Goal: Ask a question: Seek information or help from site administrators or community

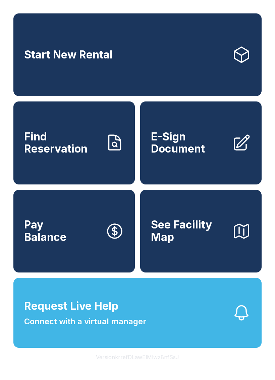
scroll to position [8, 0]
click at [158, 315] on button "Request Live Help Connect with a virtual manager" at bounding box center [137, 313] width 248 height 70
click at [157, 351] on div "Request Live Help A Virtual Manager has been alerted and will be with you short…" at bounding box center [137, 190] width 275 height 380
click at [159, 303] on button "Request Live Help Connect with a virtual manager" at bounding box center [137, 313] width 248 height 70
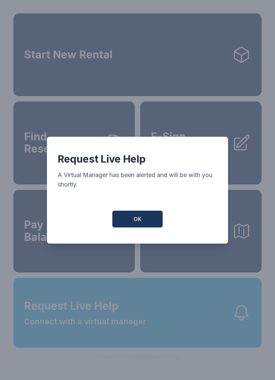
click at [145, 227] on button "OK" at bounding box center [137, 218] width 50 height 17
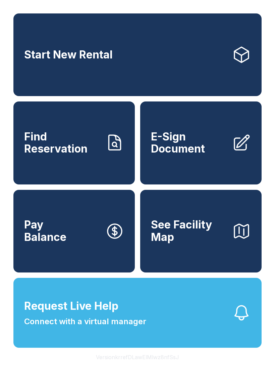
click at [145, 341] on button "Request Live Help Connect with a virtual manager" at bounding box center [137, 313] width 248 height 70
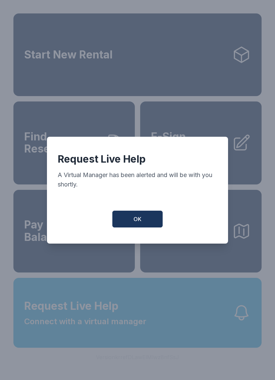
click at [142, 220] on button "OK" at bounding box center [137, 218] width 50 height 17
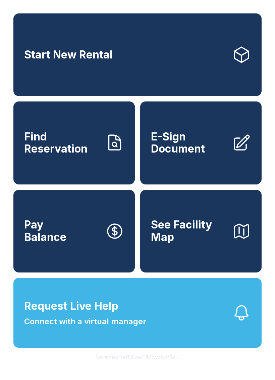
click at [118, 314] on span "Request Live Help" at bounding box center [71, 306] width 94 height 16
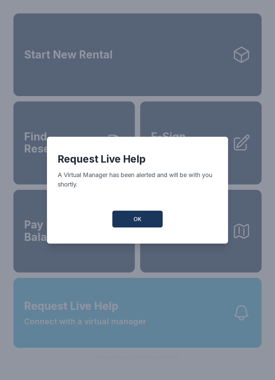
click at [133, 227] on button "OK" at bounding box center [137, 218] width 50 height 17
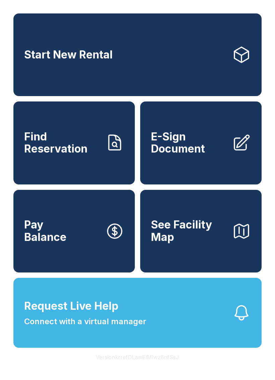
click at [190, 319] on button "Request Live Help Connect with a virtual manager" at bounding box center [137, 313] width 248 height 70
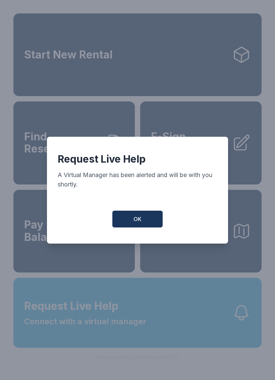
click at [145, 226] on button "OK" at bounding box center [137, 218] width 50 height 17
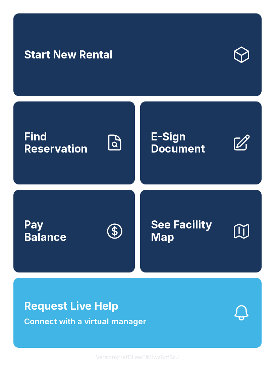
click at [156, 313] on button "Request Live Help Connect with a virtual manager" at bounding box center [137, 313] width 248 height 70
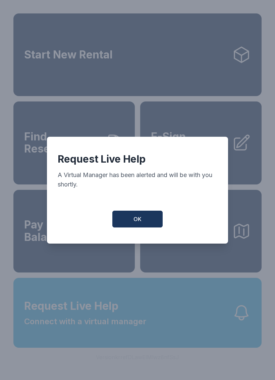
click at [157, 225] on button "OK" at bounding box center [137, 218] width 50 height 17
